Goal: Transaction & Acquisition: Purchase product/service

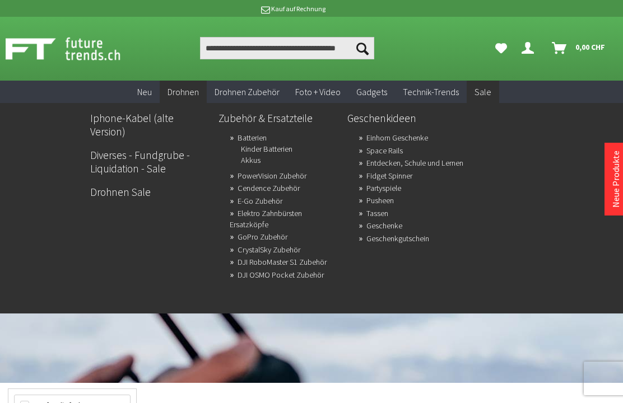
click at [128, 183] on link "Drohnen Sale" at bounding box center [149, 192] width 119 height 19
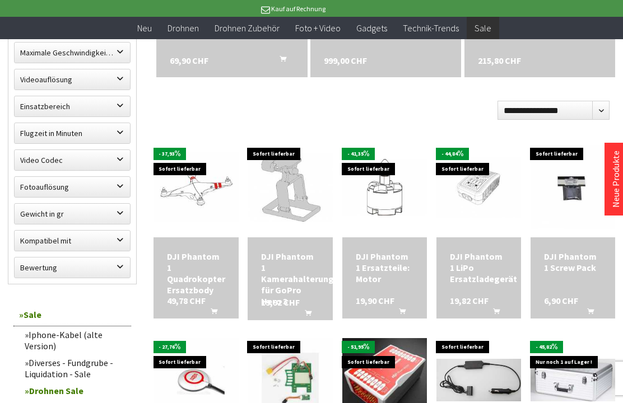
scroll to position [310, 0]
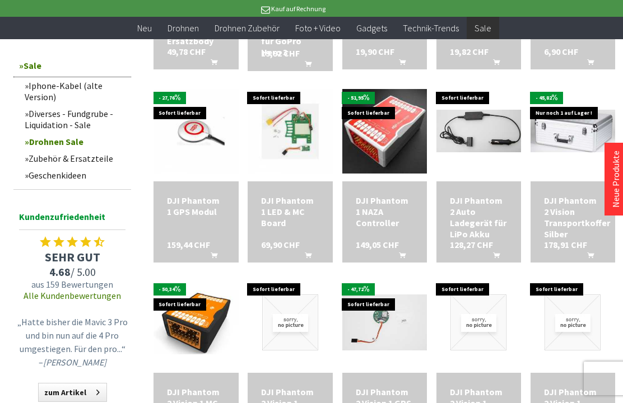
scroll to position [559, 0]
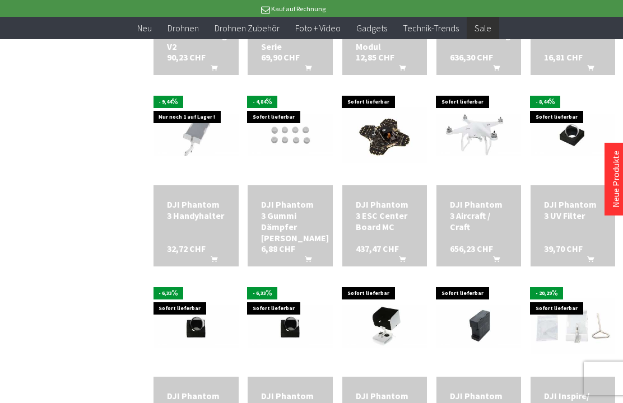
scroll to position [1732, 0]
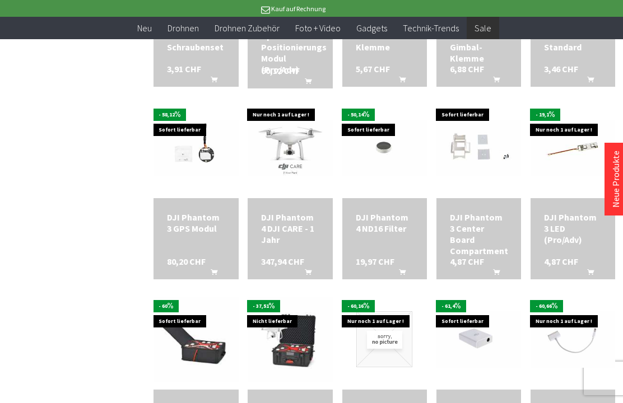
scroll to position [2296, 0]
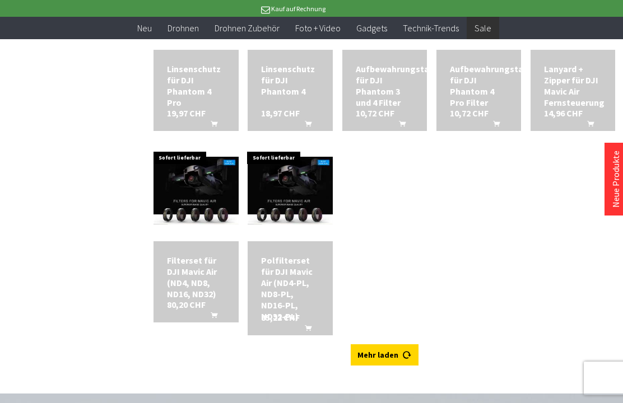
scroll to position [3033, 0]
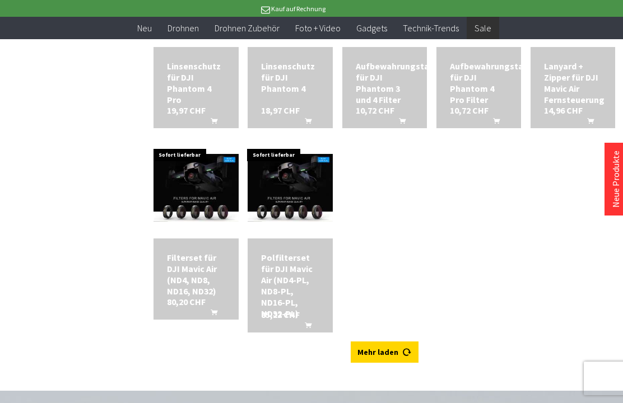
click at [385, 342] on link "Mehr laden" at bounding box center [385, 352] width 68 height 21
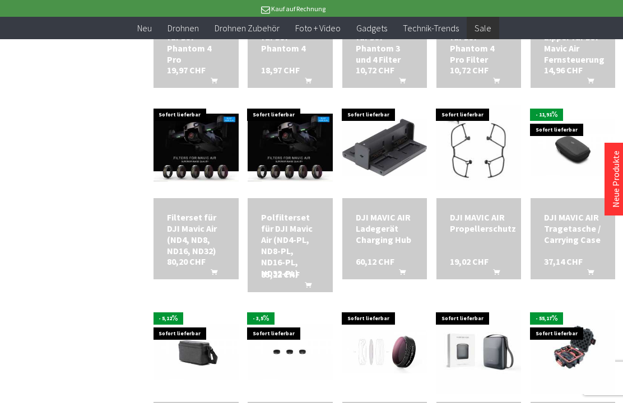
scroll to position [3073, 0]
